Goal: Information Seeking & Learning: Learn about a topic

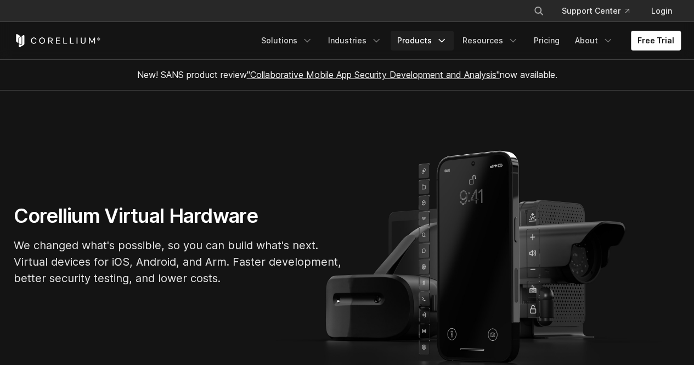
click at [444, 43] on icon "Navigation Menu" at bounding box center [441, 40] width 11 height 11
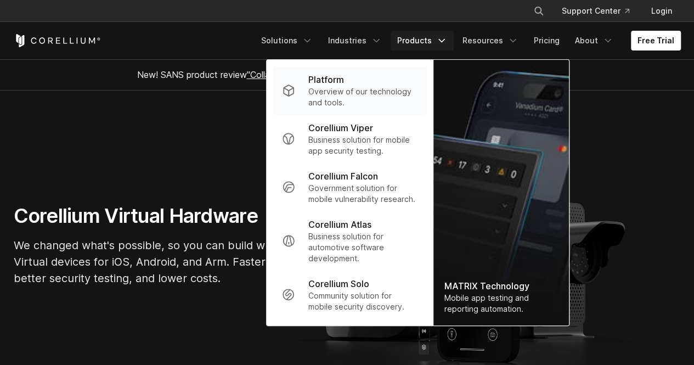
click at [351, 90] on p "Overview of our technology and tools." at bounding box center [362, 97] width 109 height 22
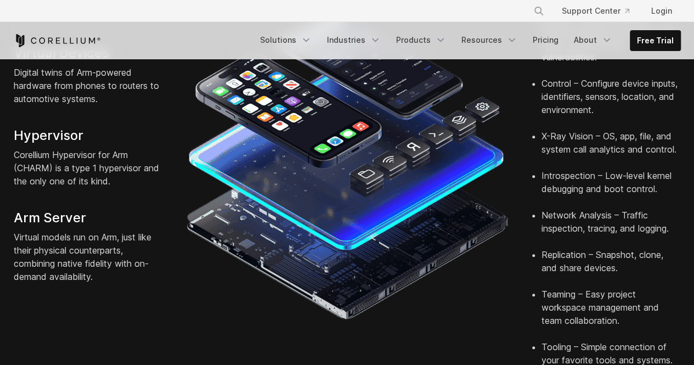
scroll to position [384, 0]
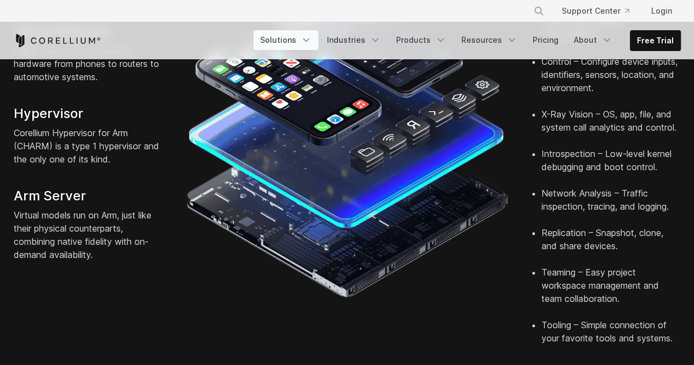
click at [307, 43] on link "Solutions" at bounding box center [285, 40] width 65 height 20
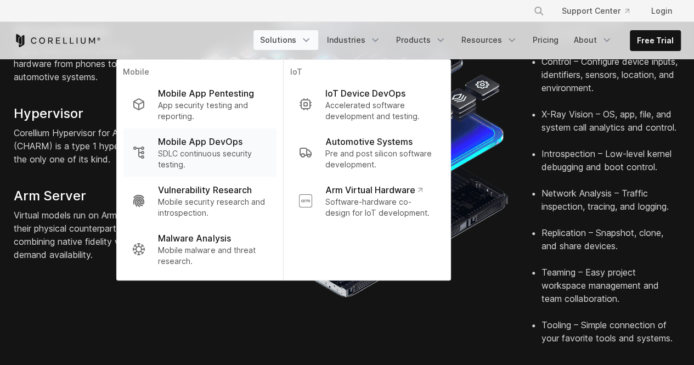
click at [220, 154] on p "SDLC continuous security testing." at bounding box center [212, 159] width 109 height 22
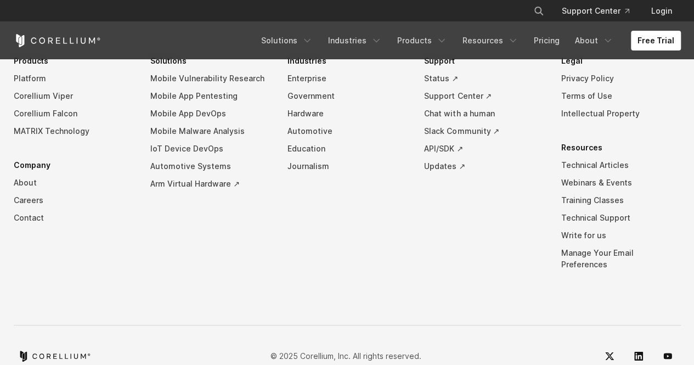
scroll to position [3719, 0]
